Goal: Communication & Community: Answer question/provide support

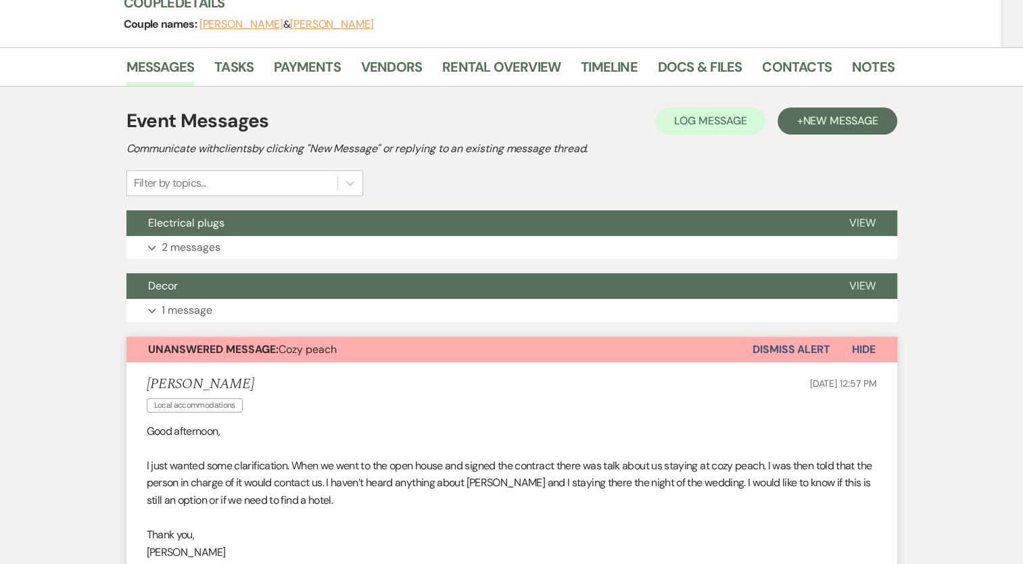
scroll to position [151, 0]
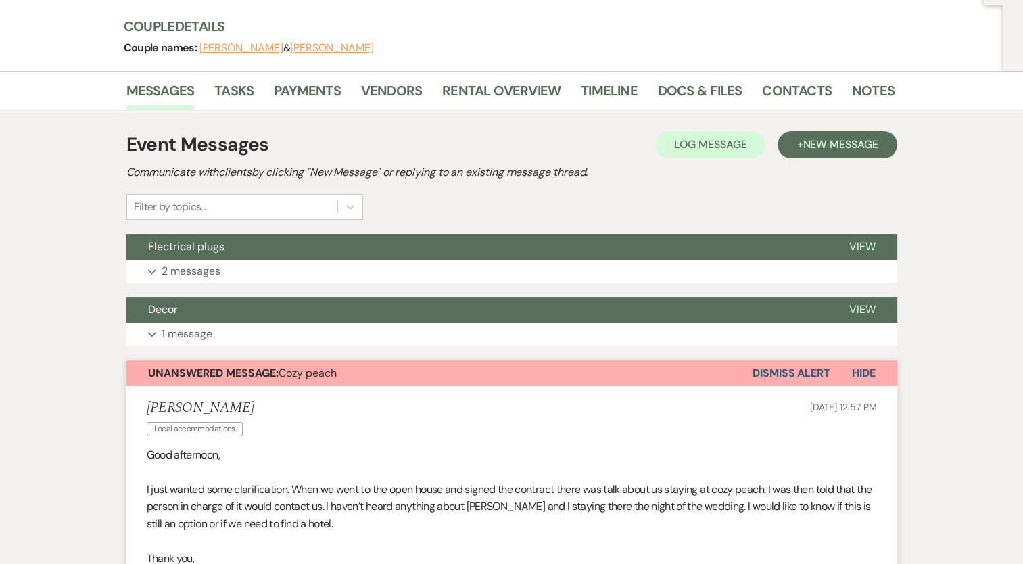
click at [806, 374] on button "Dismiss Alert" at bounding box center [791, 373] width 78 height 26
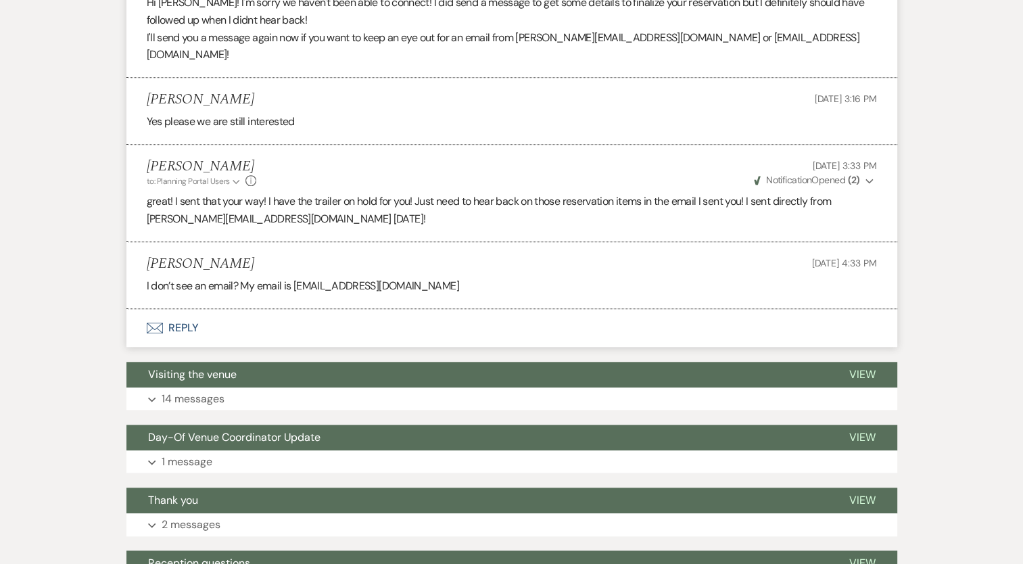
scroll to position [1233, 0]
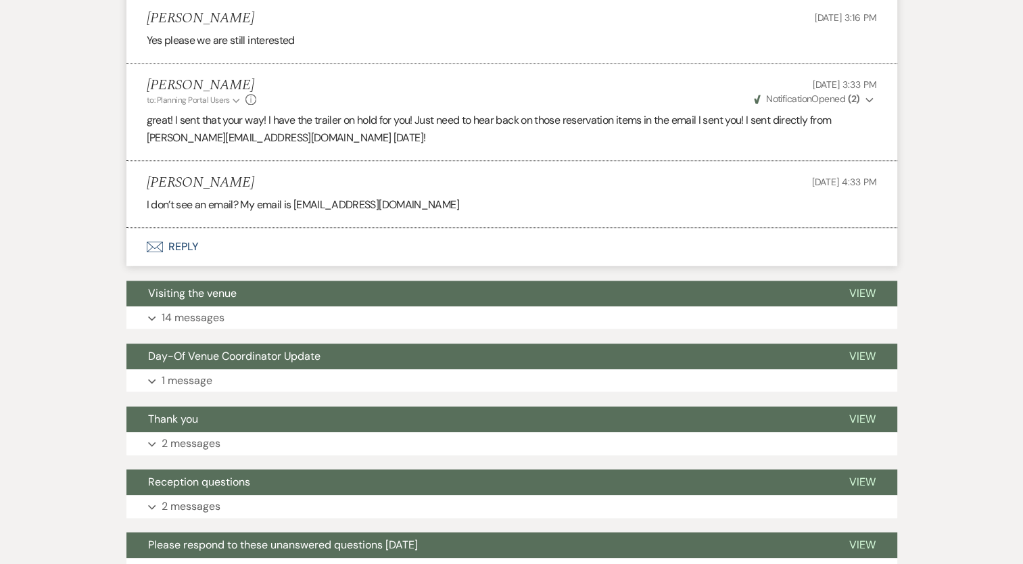
click at [180, 228] on button "Envelope Reply" at bounding box center [511, 247] width 771 height 38
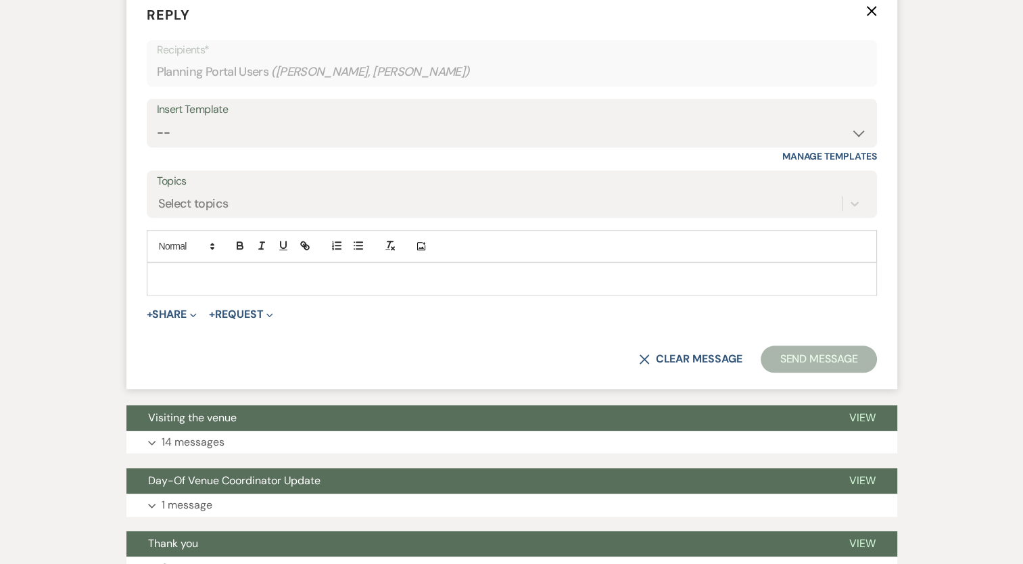
scroll to position [1503, 0]
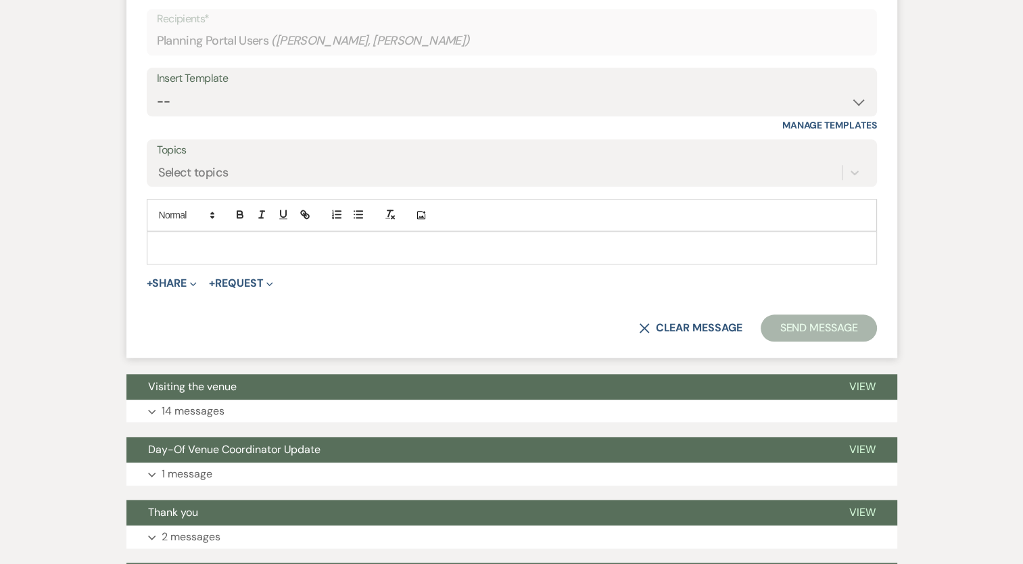
click at [266, 232] on div at bounding box center [511, 247] width 729 height 31
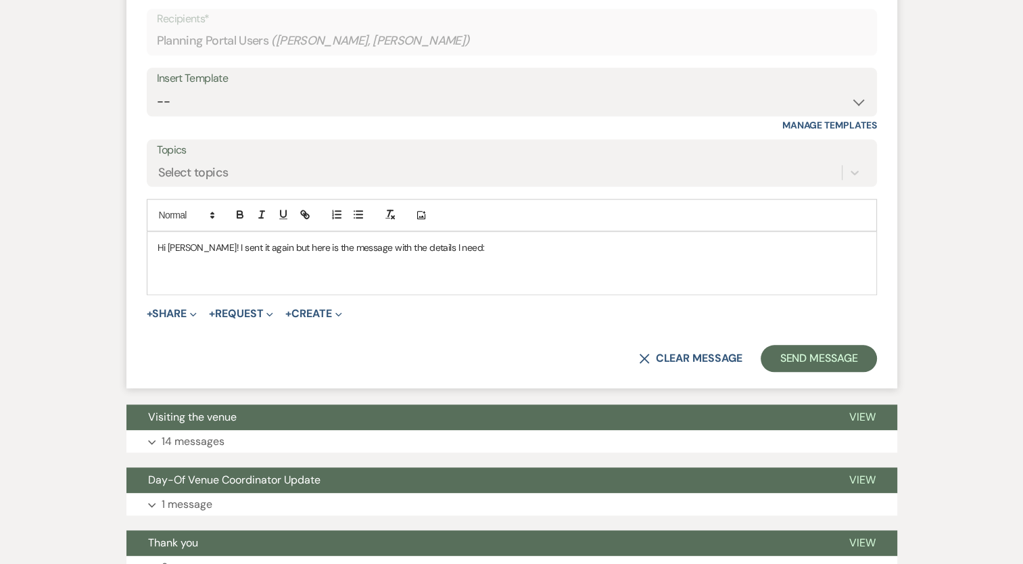
click at [504, 240] on p "Hi [PERSON_NAME]! I sent it again but here is the message with the details I ne…" at bounding box center [512, 247] width 708 height 15
click at [345, 270] on p at bounding box center [512, 277] width 708 height 15
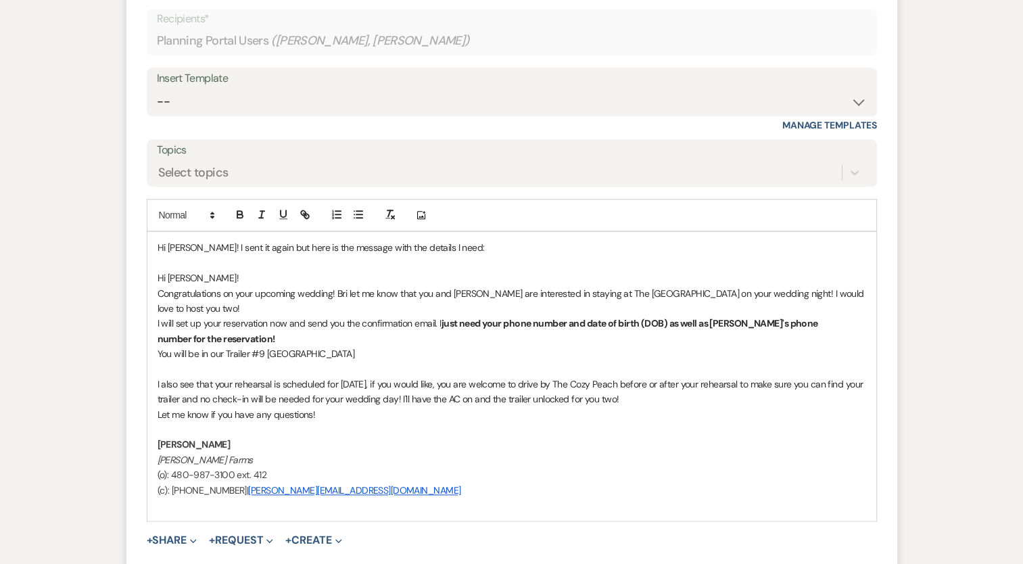
click at [473, 240] on p "Hi [PERSON_NAME]! I sent it again but here is the message with the details I ne…" at bounding box center [512, 247] width 708 height 15
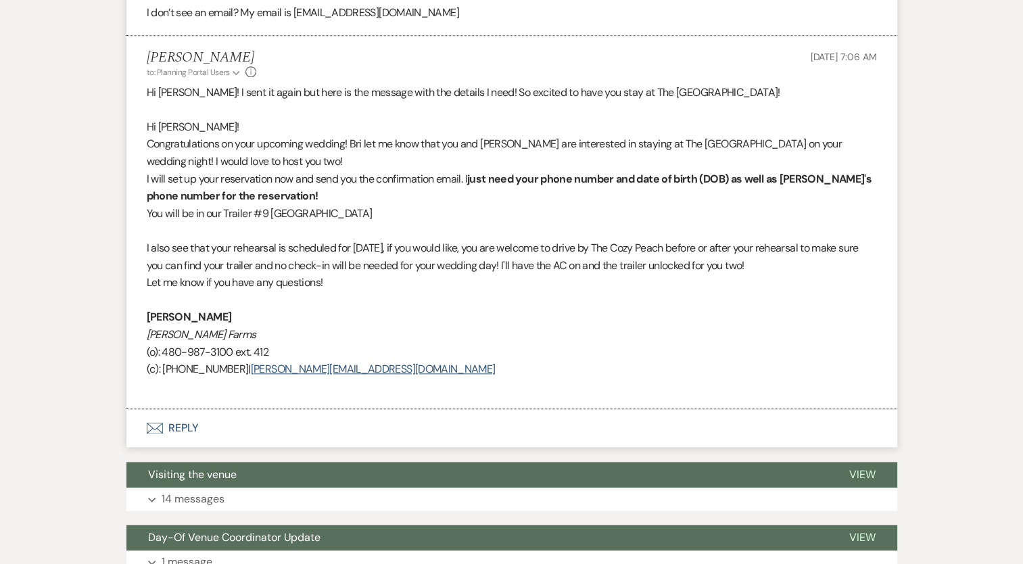
scroll to position [1432, 0]
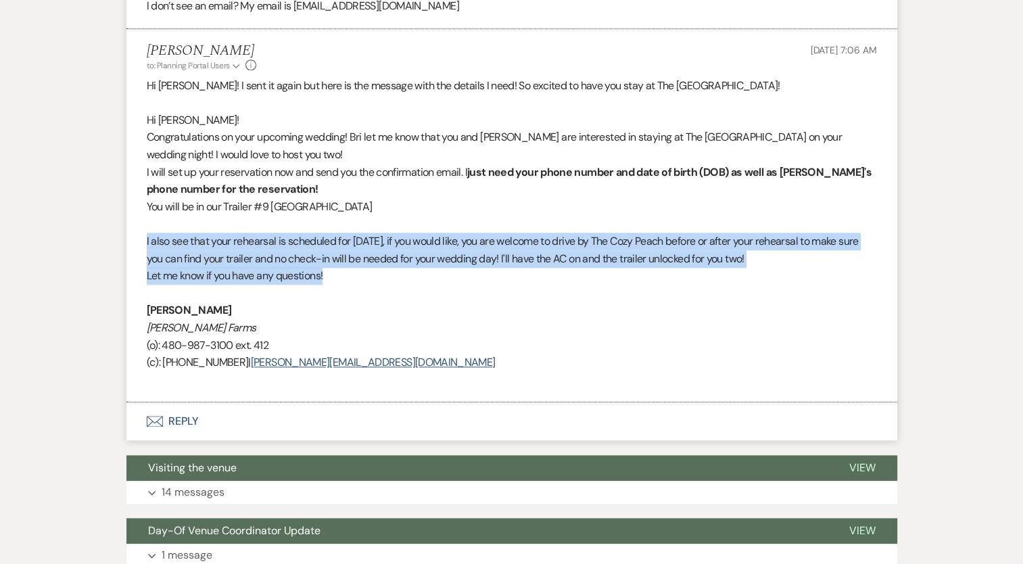
drag, startPoint x: 147, startPoint y: 203, endPoint x: 340, endPoint y: 247, distance: 198.3
click at [340, 247] on div "Hi [PERSON_NAME]! I sent it again but here is the message with the details I ne…" at bounding box center [512, 233] width 730 height 312
click at [589, 233] on p "I also see that your rehearsal is scheduled for [DATE], if you would like, you …" at bounding box center [512, 250] width 730 height 34
